Goal: Transaction & Acquisition: Subscribe to service/newsletter

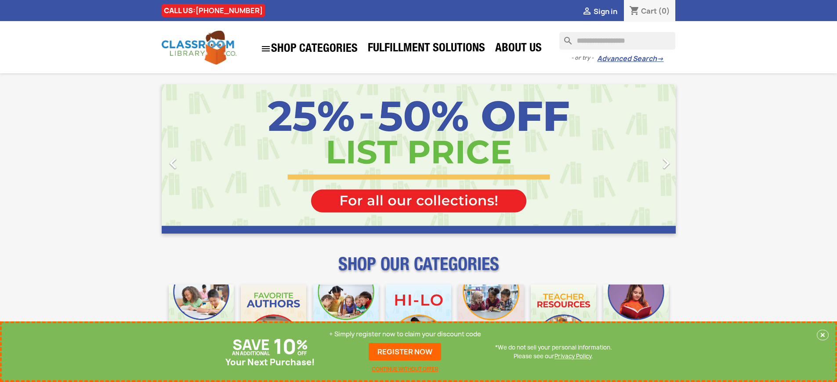
click at [405, 334] on p "+ Simply register now to claim your discount code" at bounding box center [405, 334] width 152 height 9
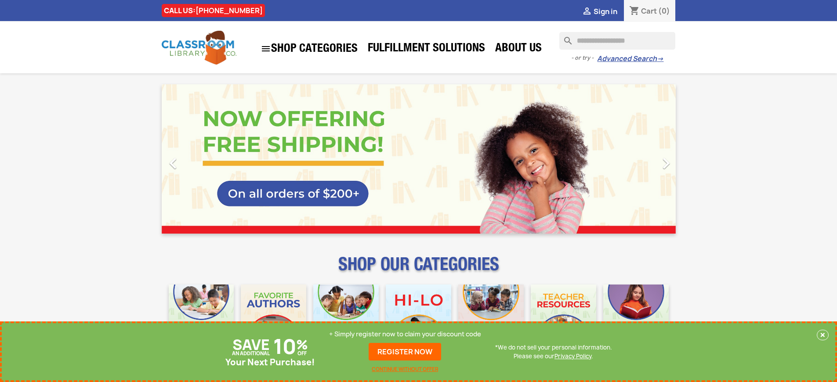
click at [405, 334] on p "+ Simply register now to claim your discount code" at bounding box center [405, 334] width 152 height 9
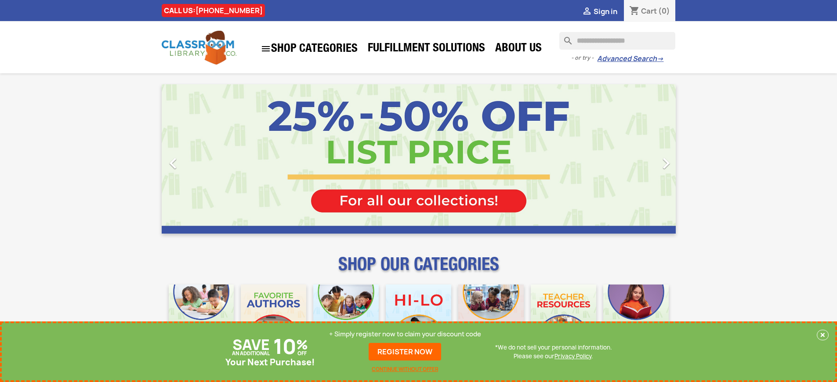
click at [405, 334] on p "+ Simply register now to claim your discount code" at bounding box center [405, 334] width 152 height 9
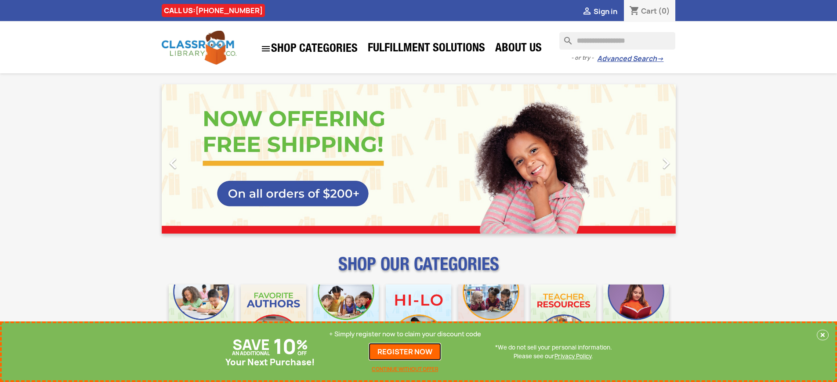
click at [405, 352] on link "REGISTER NOW" at bounding box center [405, 352] width 73 height 18
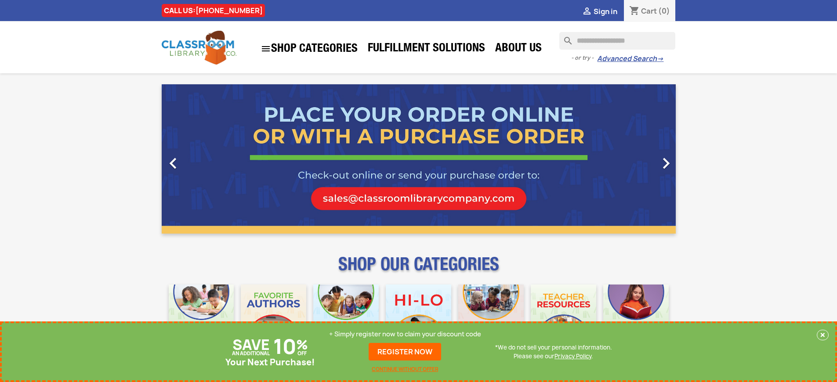
click at [405, 334] on p "+ Simply register now to claim your discount code" at bounding box center [405, 334] width 152 height 9
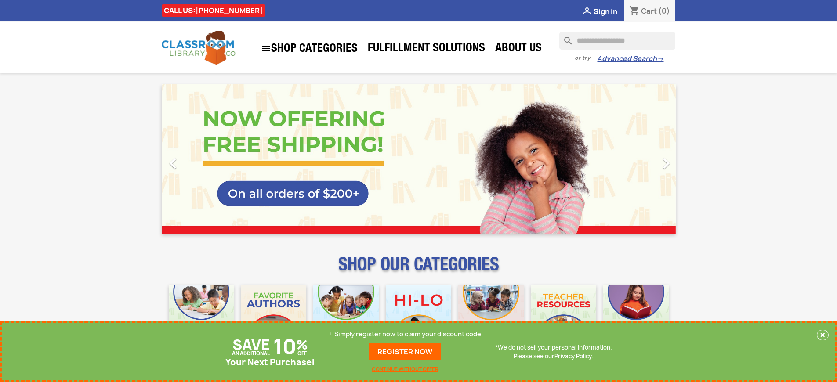
click at [405, 334] on p "+ Simply register now to claim your discount code" at bounding box center [405, 334] width 152 height 9
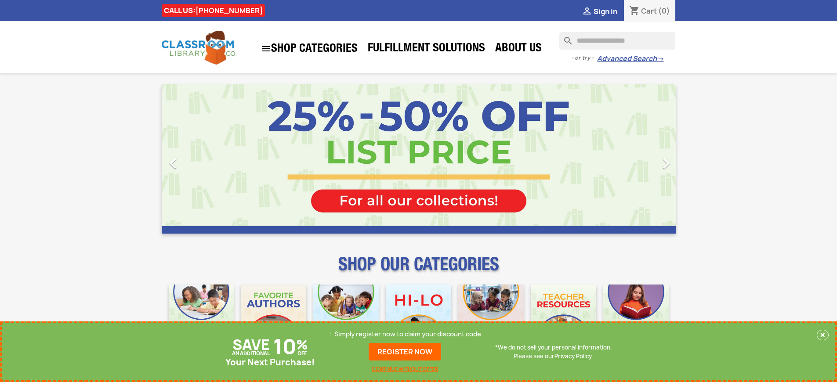
click at [405, 334] on p "+ Simply register now to claim your discount code" at bounding box center [405, 334] width 152 height 9
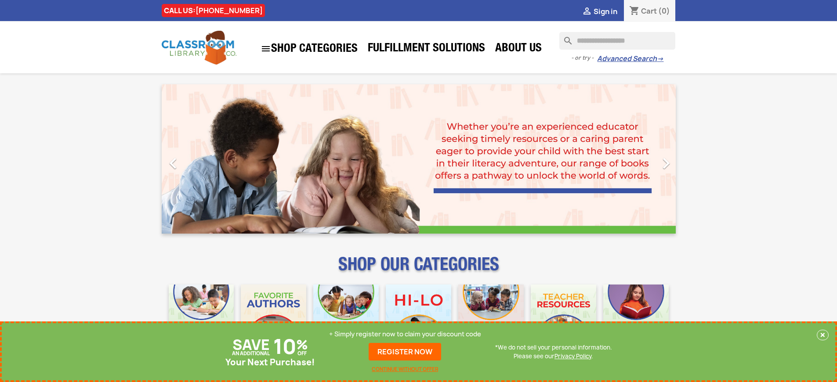
click at [405, 334] on p "+ Simply register now to claim your discount code" at bounding box center [405, 334] width 152 height 9
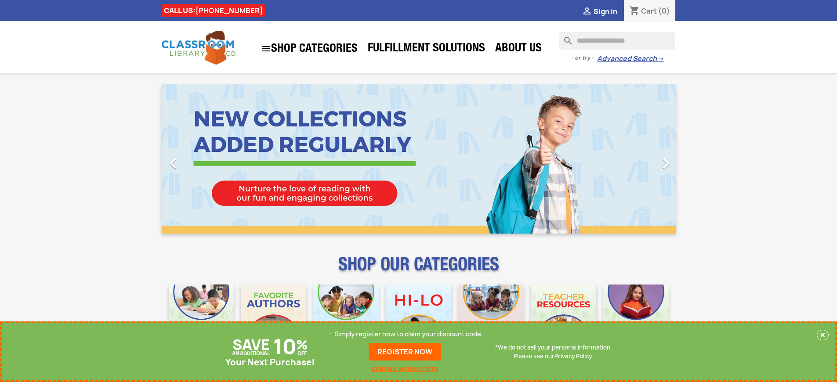
click at [405, 334] on p "+ Simply register now to claim your discount code" at bounding box center [405, 334] width 152 height 9
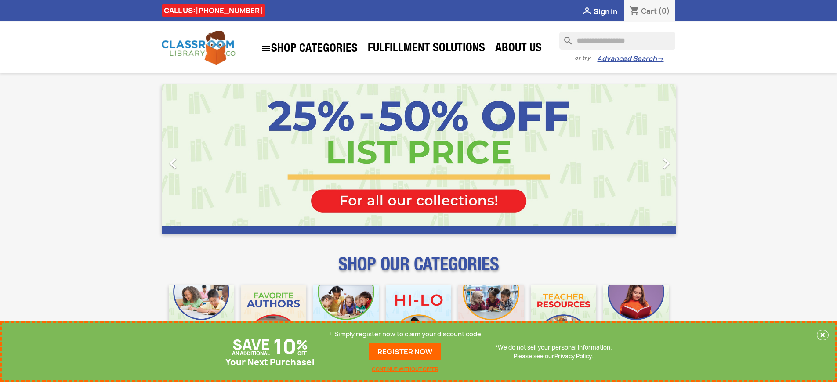
click at [405, 334] on p "+ Simply register now to claim your discount code" at bounding box center [405, 334] width 152 height 9
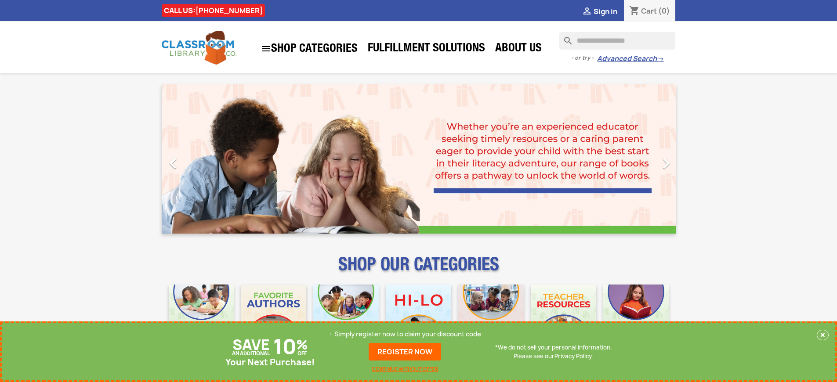
click at [405, 334] on p "+ Simply register now to claim your discount code" at bounding box center [405, 334] width 152 height 9
click at [405, 352] on link "REGISTER NOW" at bounding box center [405, 352] width 73 height 18
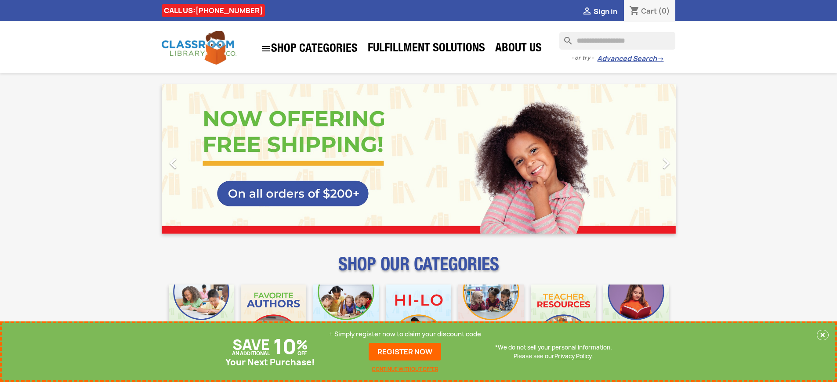
click at [405, 334] on p "+ Simply register now to claim your discount code" at bounding box center [405, 334] width 152 height 9
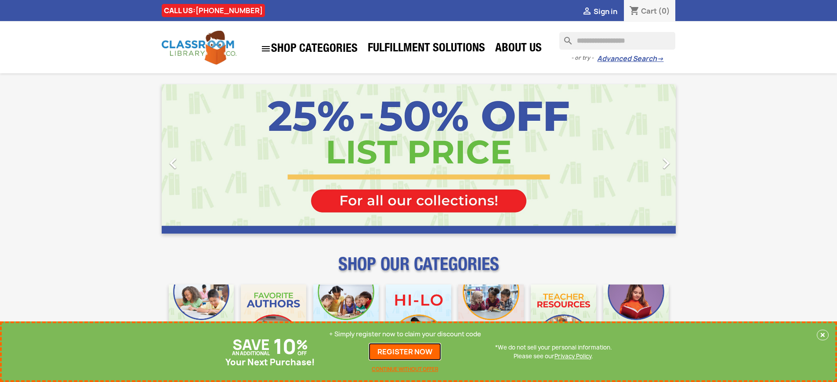
click at [405, 352] on link "REGISTER NOW" at bounding box center [405, 352] width 73 height 18
